Goal: Task Accomplishment & Management: Use online tool/utility

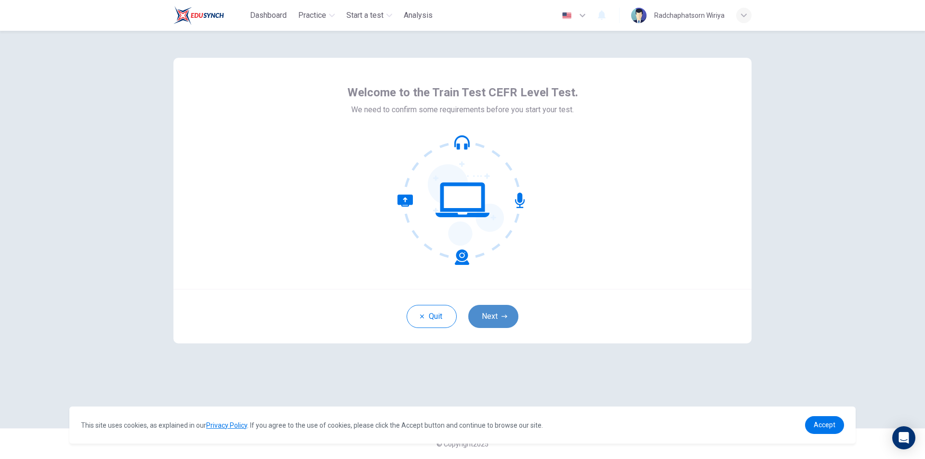
click at [491, 312] on button "Next" at bounding box center [493, 316] width 50 height 23
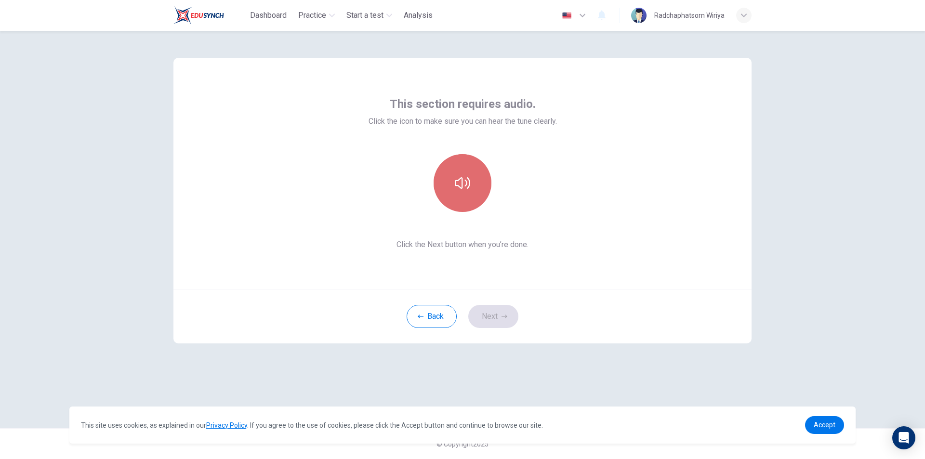
click at [465, 184] on icon "button" at bounding box center [462, 182] width 15 height 15
click at [643, 294] on div "Back Next" at bounding box center [462, 316] width 578 height 54
click at [486, 319] on button "Next" at bounding box center [493, 316] width 50 height 23
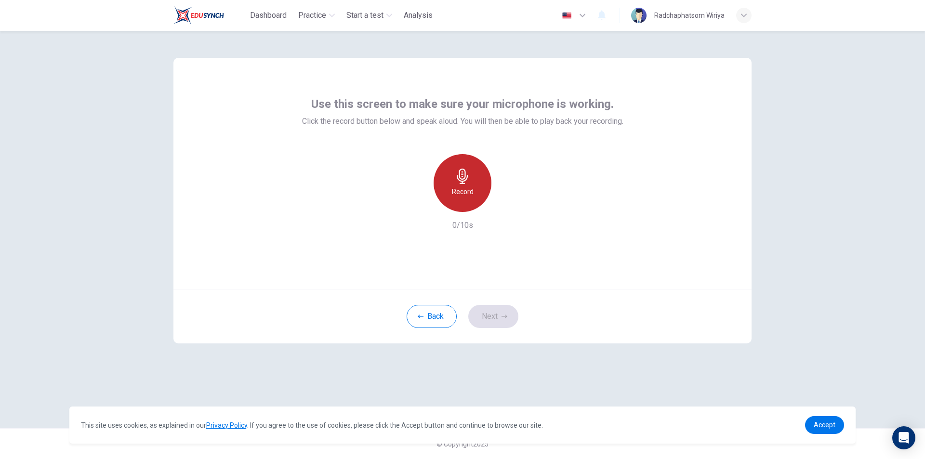
click at [464, 177] on icon "button" at bounding box center [462, 176] width 15 height 15
click at [451, 181] on div "Stop" at bounding box center [463, 183] width 58 height 58
click at [507, 205] on icon "button" at bounding box center [507, 204] width 4 height 6
click at [509, 205] on icon "button" at bounding box center [507, 204] width 10 height 10
click at [421, 204] on icon "button" at bounding box center [418, 204] width 9 height 9
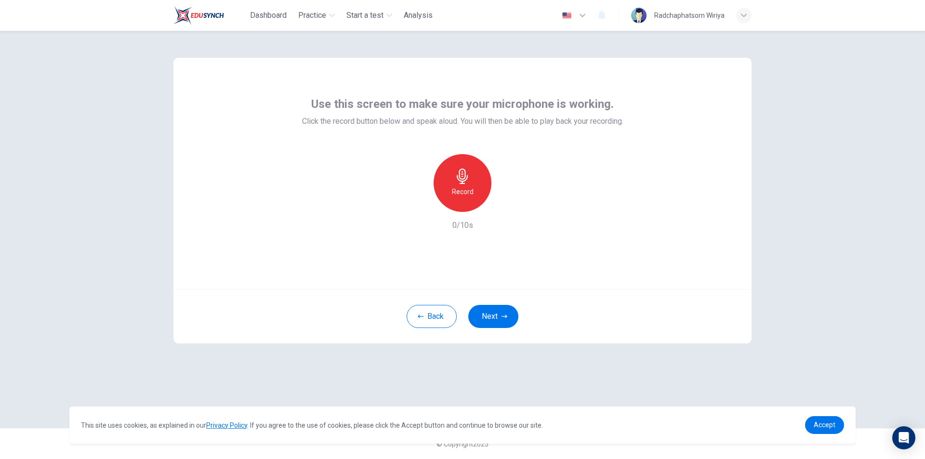
click at [464, 183] on icon "button" at bounding box center [462, 176] width 15 height 15
click at [467, 187] on h6 "Stop" at bounding box center [462, 192] width 14 height 12
click at [418, 201] on icon "button" at bounding box center [418, 204] width 9 height 9
click at [468, 180] on icon "button" at bounding box center [462, 176] width 15 height 15
click at [457, 182] on icon "button" at bounding box center [462, 176] width 15 height 15
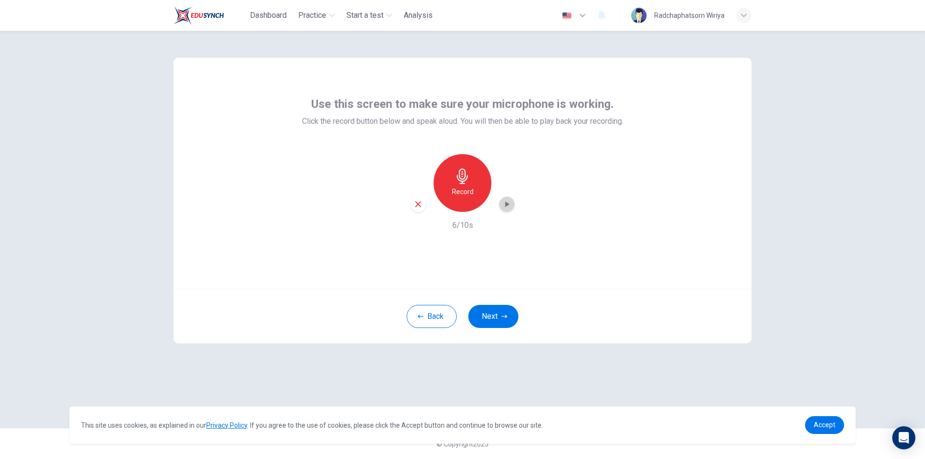
click at [510, 199] on icon "button" at bounding box center [507, 204] width 10 height 10
click at [422, 201] on icon "button" at bounding box center [418, 204] width 9 height 9
click at [461, 185] on div "Record" at bounding box center [463, 183] width 58 height 58
click at [463, 182] on icon "button" at bounding box center [462, 176] width 11 height 15
click at [507, 202] on icon "button" at bounding box center [507, 204] width 10 height 10
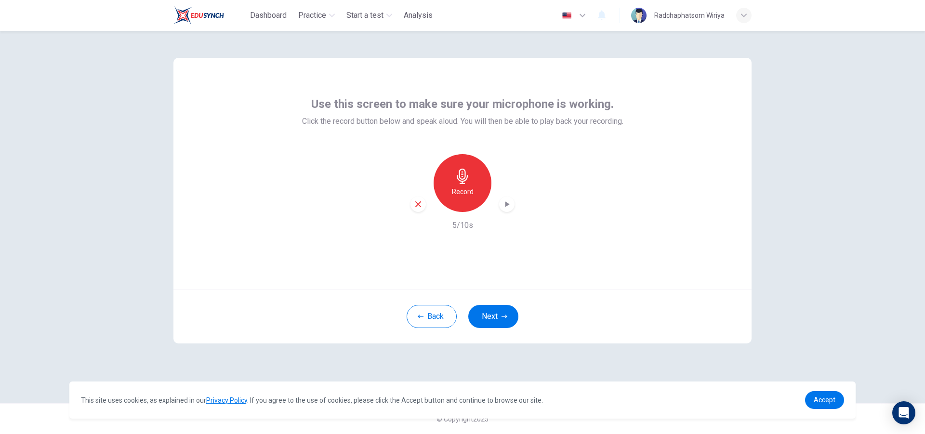
drag, startPoint x: 600, startPoint y: 171, endPoint x: 586, endPoint y: 137, distance: 37.0
click at [586, 137] on div "Use this screen to make sure your microphone is working. Click the record butto…" at bounding box center [462, 163] width 321 height 135
click at [462, 201] on div "Record" at bounding box center [463, 183] width 58 height 58
click at [455, 184] on div "Stop" at bounding box center [463, 183] width 58 height 58
click at [511, 204] on icon "button" at bounding box center [507, 204] width 10 height 10
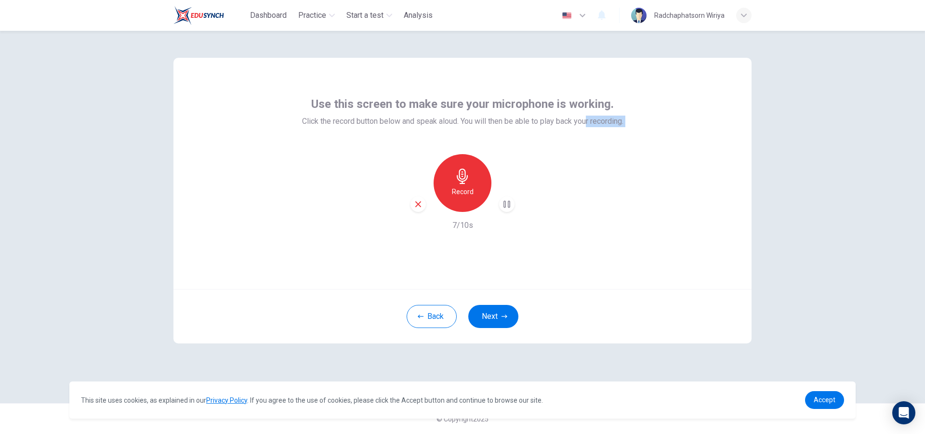
click at [505, 206] on icon "button" at bounding box center [507, 204] width 10 height 10
click at [507, 201] on icon "button" at bounding box center [507, 204] width 10 height 10
click at [504, 204] on icon "button" at bounding box center [507, 204] width 10 height 10
click at [505, 206] on icon "button" at bounding box center [507, 204] width 10 height 10
click at [465, 184] on icon "button" at bounding box center [462, 176] width 11 height 15
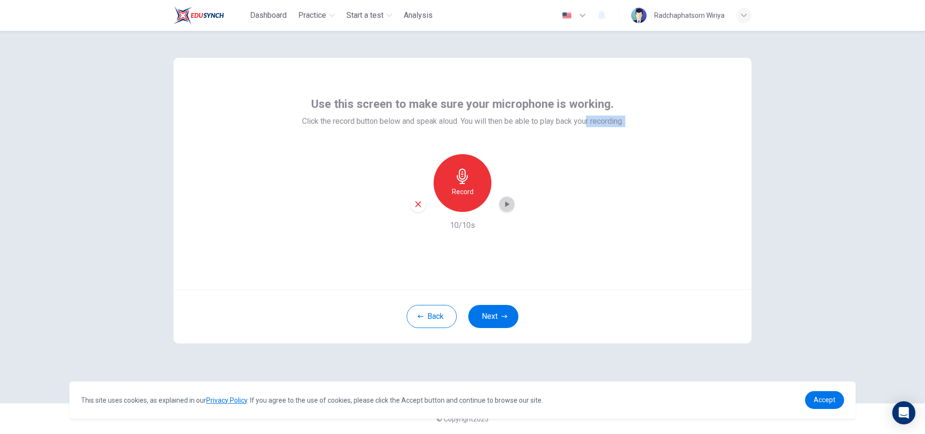
click at [506, 202] on icon "button" at bounding box center [507, 204] width 10 height 10
click at [823, 404] on span "Accept" at bounding box center [825, 400] width 22 height 8
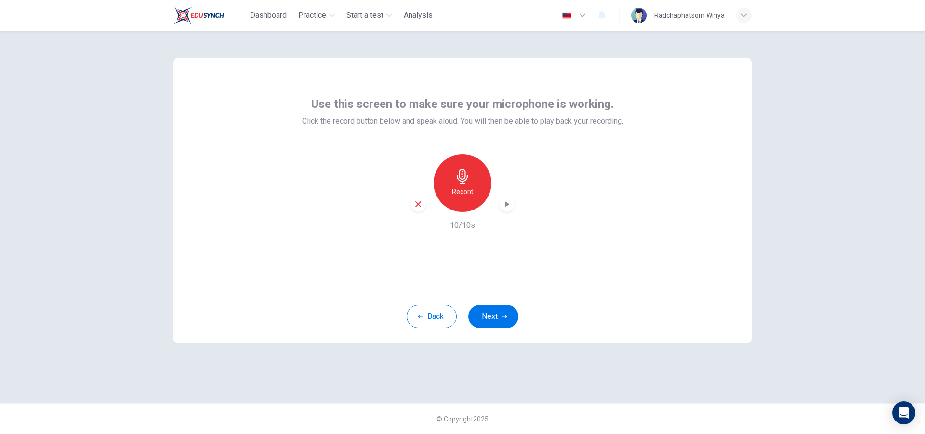
click at [417, 200] on icon "button" at bounding box center [418, 204] width 9 height 9
click at [459, 182] on icon "button" at bounding box center [462, 176] width 15 height 15
click at [502, 205] on icon "button" at bounding box center [507, 204] width 10 height 10
click at [417, 204] on icon "button" at bounding box center [418, 204] width 9 height 9
click at [736, 16] on div "button" at bounding box center [743, 15] width 15 height 15
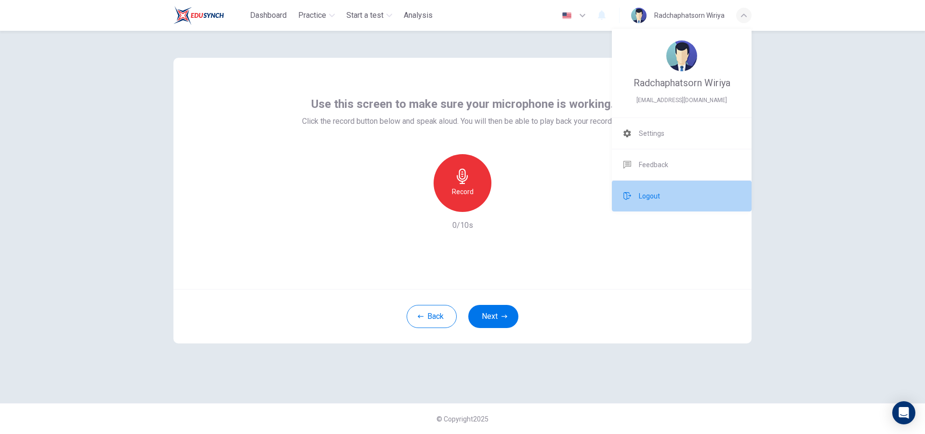
click at [649, 198] on span "Logout" at bounding box center [649, 196] width 21 height 12
